Goal: Check status: Check status

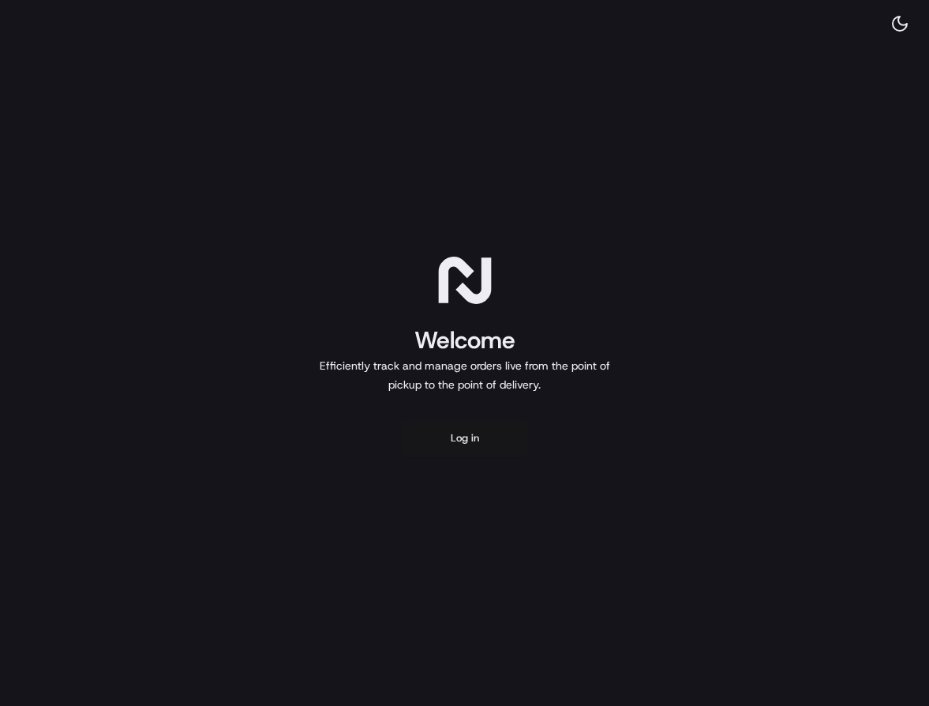
click at [450, 429] on button "Log in" at bounding box center [465, 438] width 126 height 38
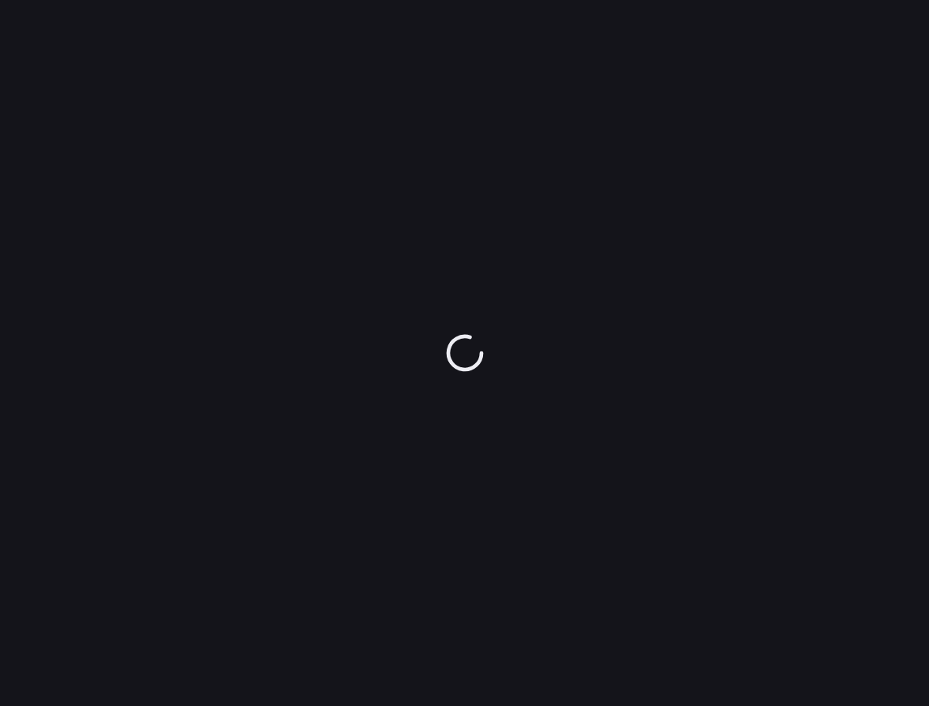
click at [281, 133] on div at bounding box center [464, 353] width 929 height 706
